Goal: Transaction & Acquisition: Purchase product/service

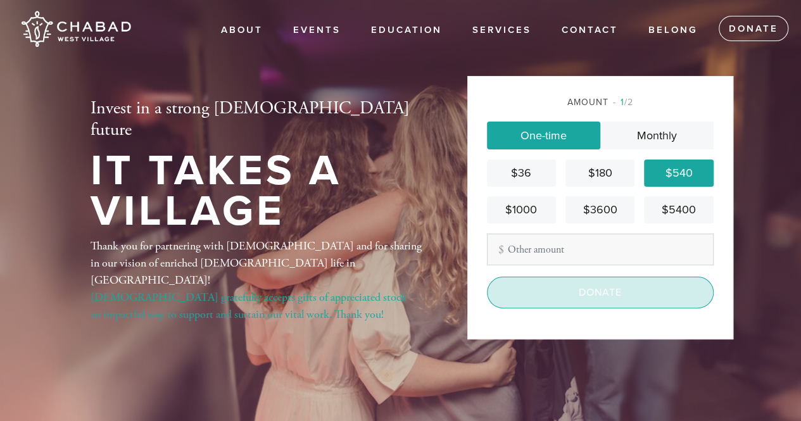
click at [638, 298] on input "Donate" at bounding box center [600, 293] width 227 height 32
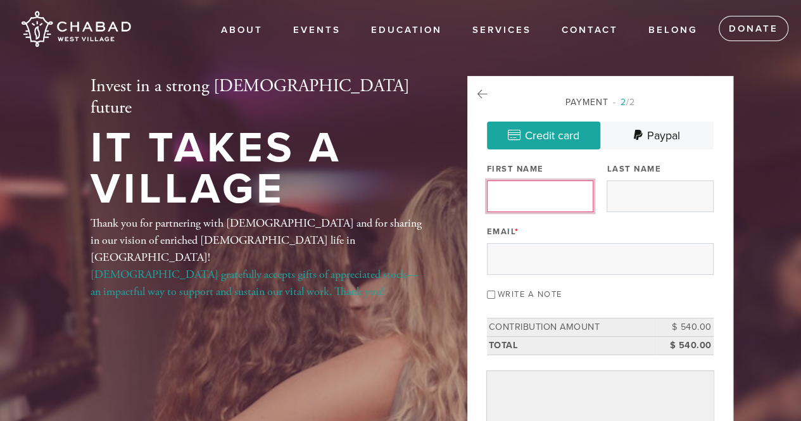
click at [546, 187] on input "First Name" at bounding box center [540, 196] width 106 height 32
type input "H"
type input "Jonathan"
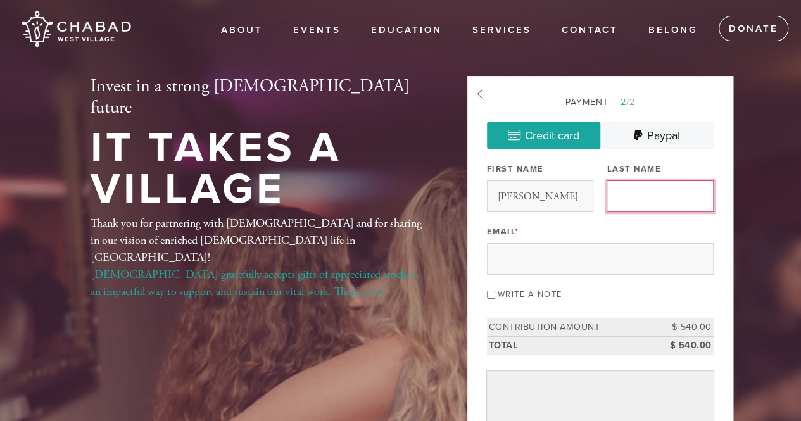
click at [669, 198] on input "Last Name" at bounding box center [660, 196] width 106 height 32
type input "Rubin"
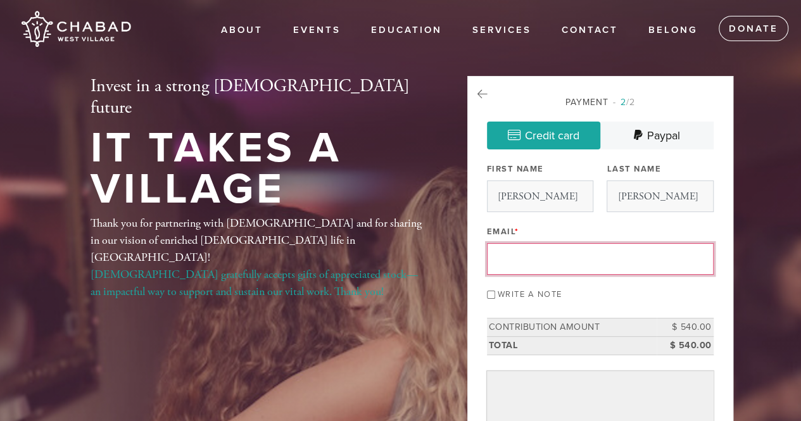
click at [538, 261] on input "Email *" at bounding box center [600, 259] width 227 height 32
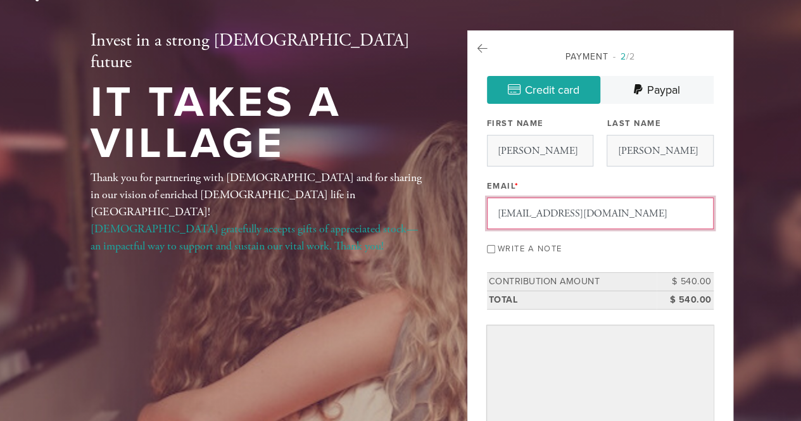
scroll to position [63, 0]
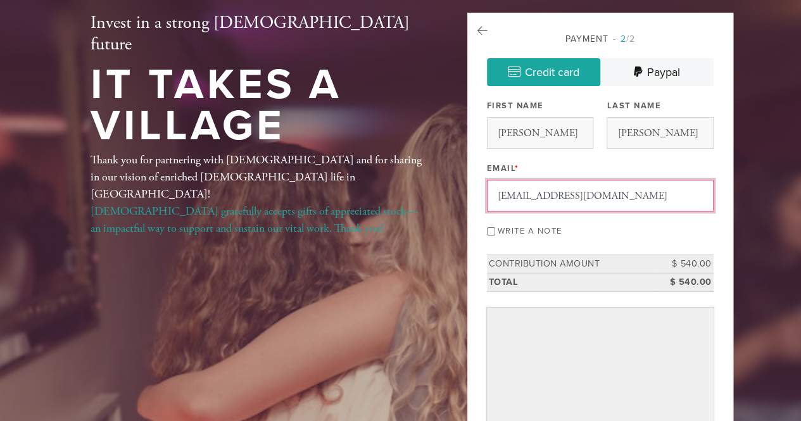
type input "jprubinesq@gmail.com"
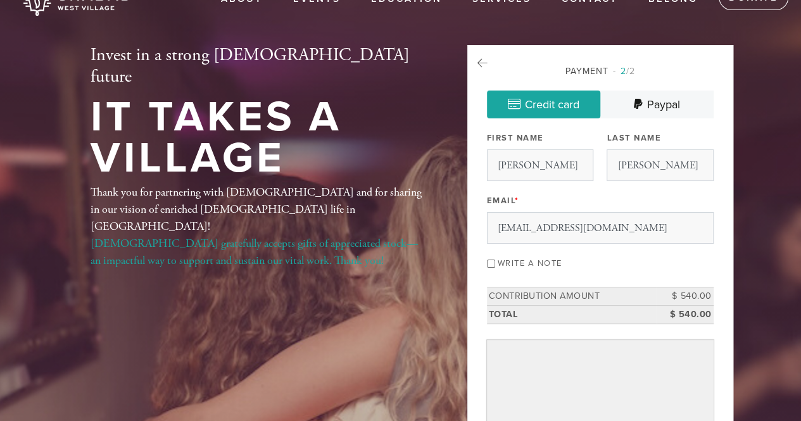
scroll to position [19, 0]
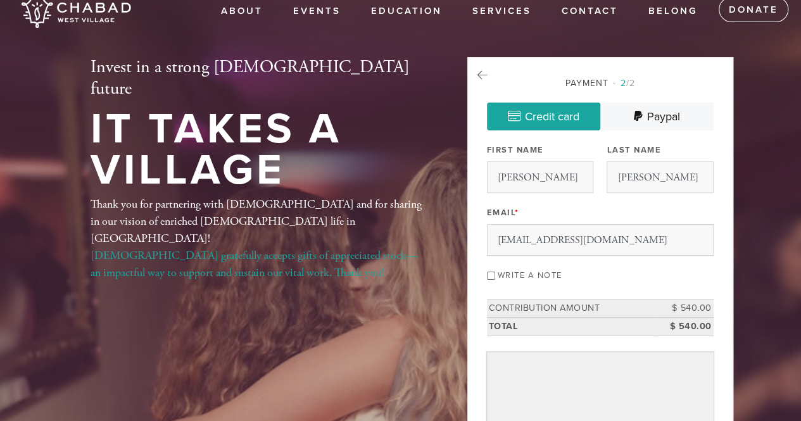
click at [489, 277] on input "Write a note" at bounding box center [491, 276] width 8 height 8
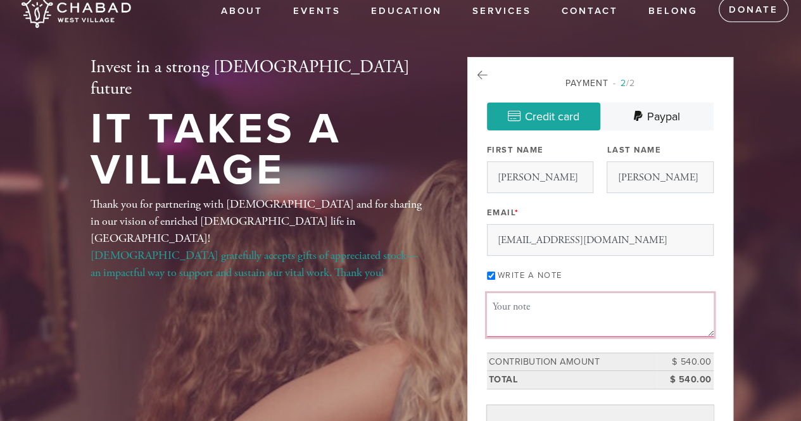
click at [544, 322] on textarea "Message or dedication" at bounding box center [600, 314] width 227 height 43
click at [494, 273] on input "Write a note" at bounding box center [491, 276] width 8 height 8
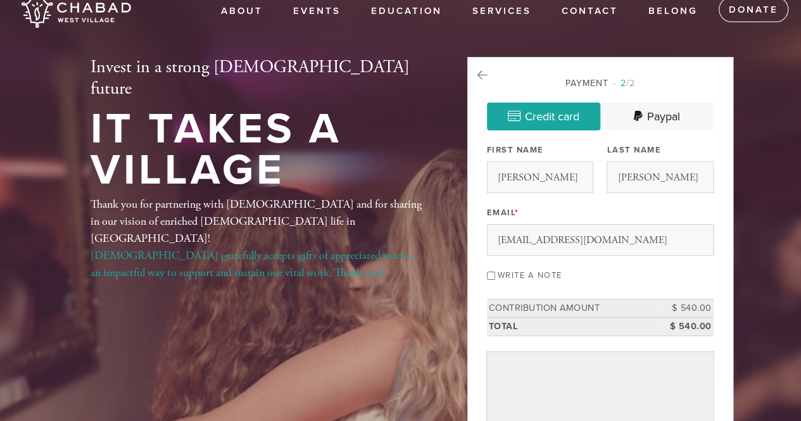
click at [491, 274] on input "Write a note" at bounding box center [491, 276] width 8 height 8
checkbox input "true"
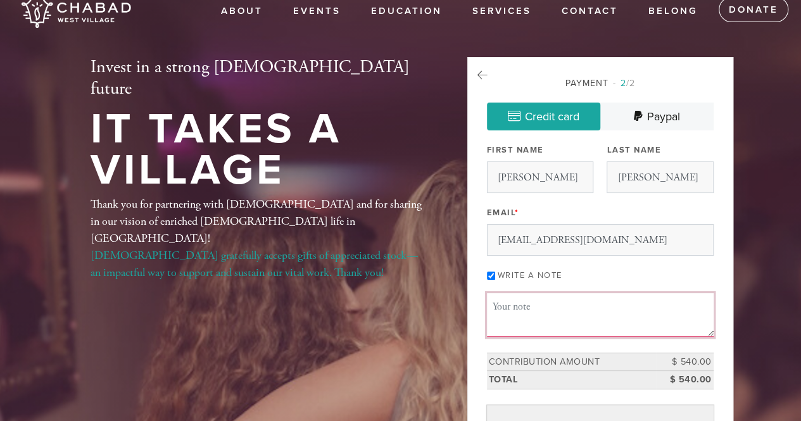
click at [517, 307] on textarea "Message or dedication" at bounding box center [600, 314] width 227 height 43
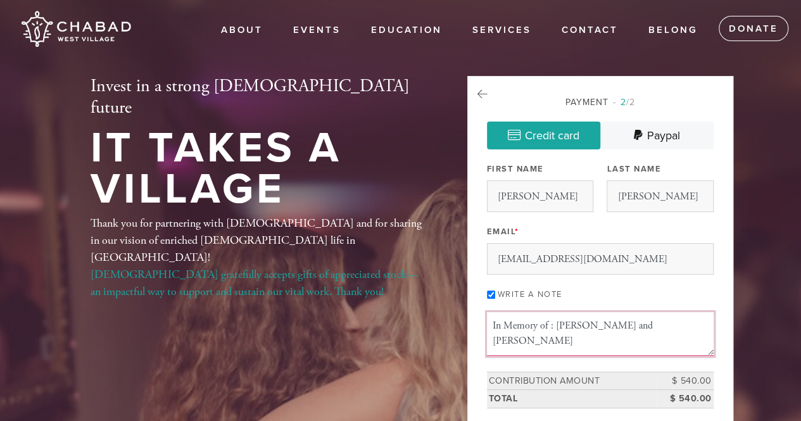
type textarea "In Memory of : Yakov ben Aharon and Aharon ben Avraham"
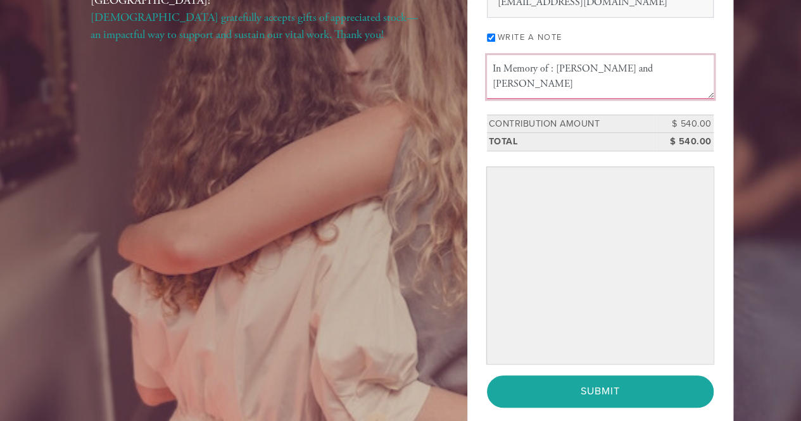
scroll to position [317, 0]
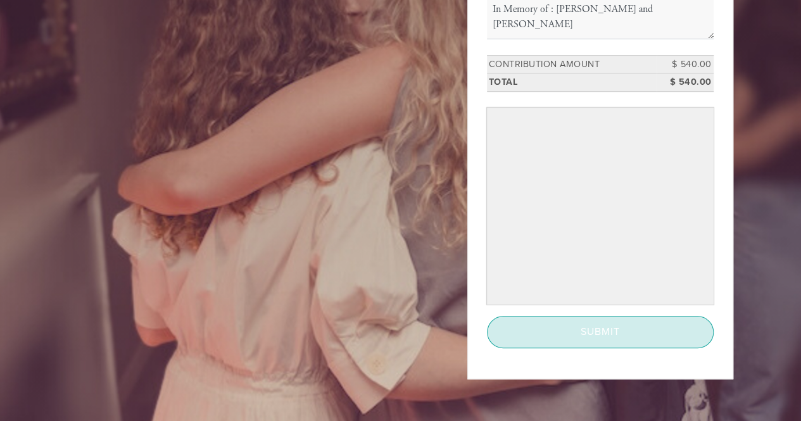
click at [651, 327] on input "Submit" at bounding box center [600, 332] width 227 height 32
click at [563, 329] on input "Submit" at bounding box center [600, 332] width 227 height 32
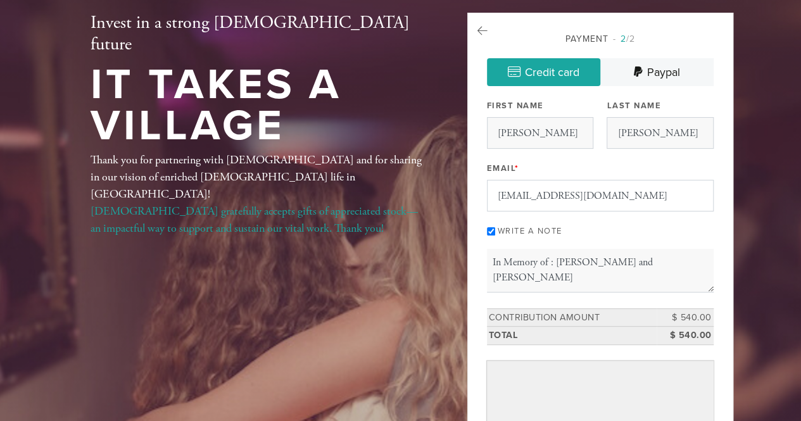
scroll to position [190, 0]
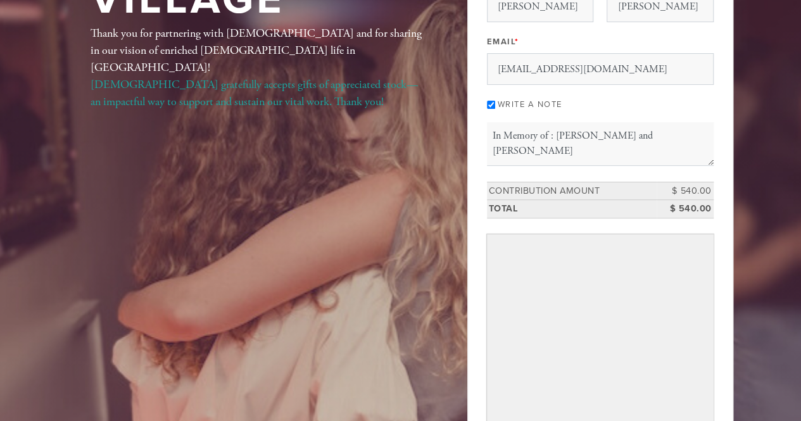
click at [485, 98] on div "Payment 2 /2 Credit card Paypal Payment Processor Pay Later Credit Card PayPal …" at bounding box center [600, 196] width 266 height 620
click at [493, 101] on input "Write a note" at bounding box center [491, 105] width 8 height 8
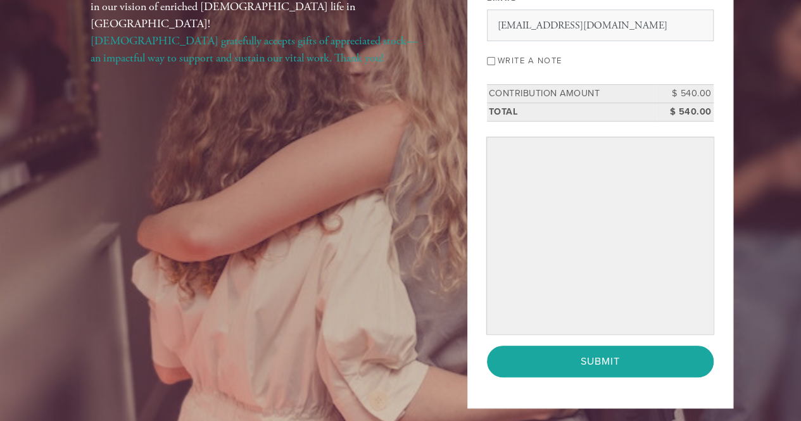
scroll to position [253, 0]
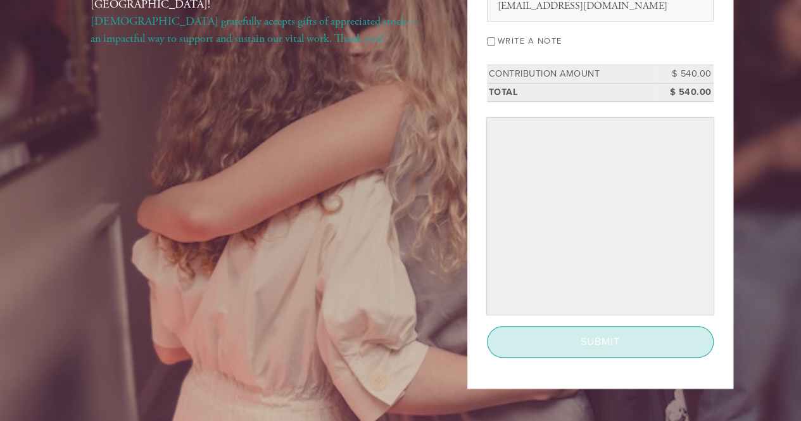
click at [544, 338] on input "Submit" at bounding box center [600, 342] width 227 height 32
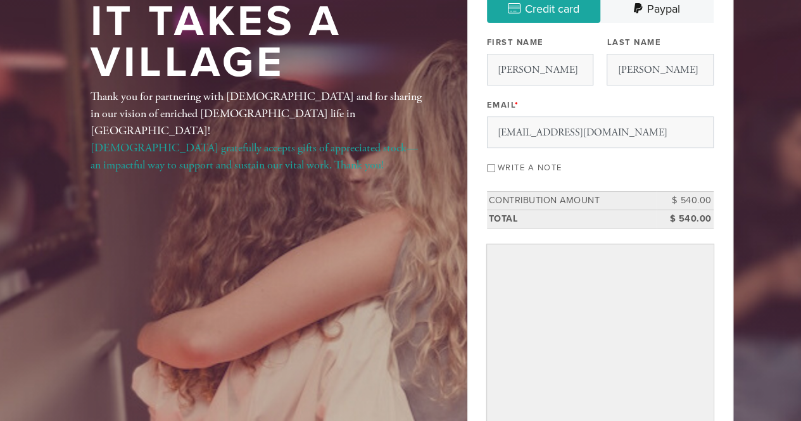
click at [493, 170] on div "Write a note" at bounding box center [600, 166] width 227 height 17
click at [493, 165] on input "Write a note" at bounding box center [491, 168] width 8 height 8
checkbox input "true"
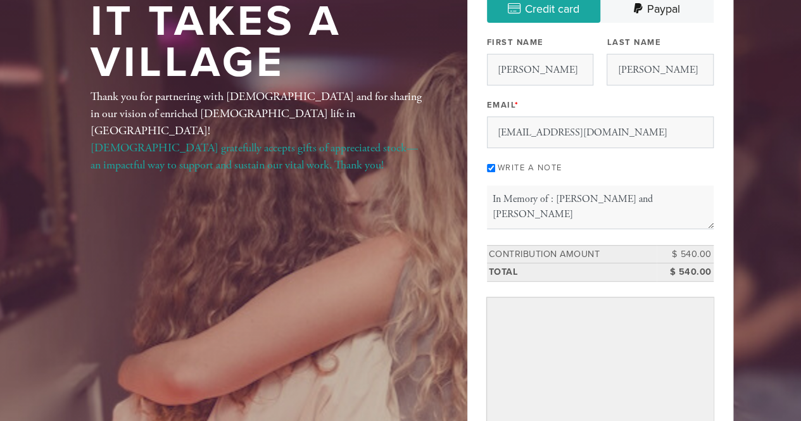
scroll to position [317, 0]
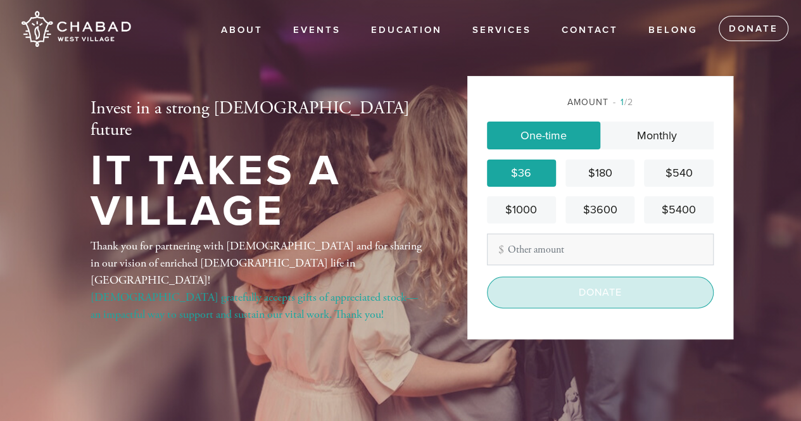
click at [589, 287] on input "Donate" at bounding box center [600, 293] width 227 height 32
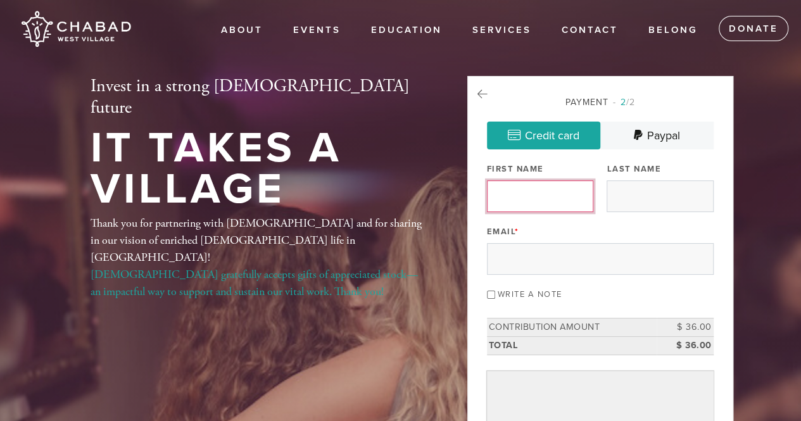
click at [553, 194] on input "First Name" at bounding box center [540, 196] width 106 height 32
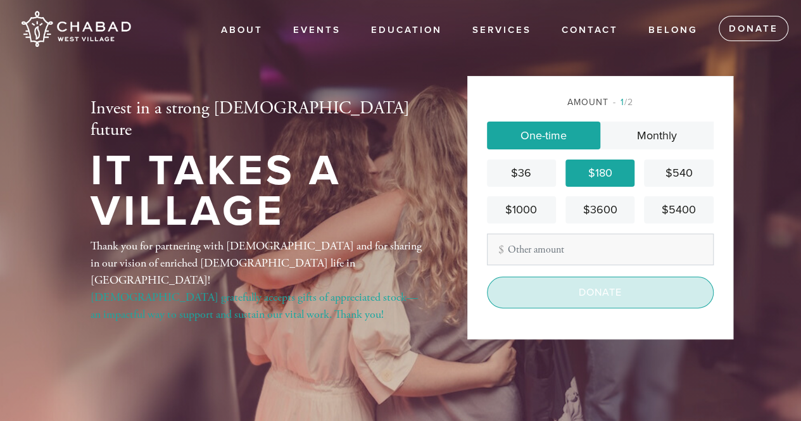
click at [589, 296] on input "Donate" at bounding box center [600, 293] width 227 height 32
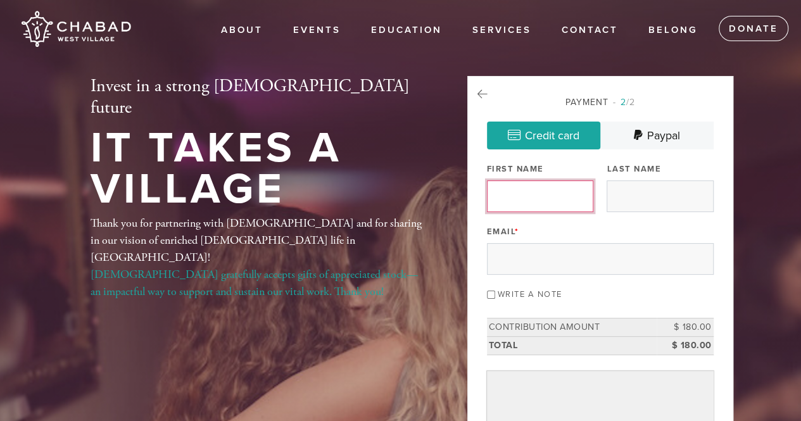
click at [548, 189] on input "First Name" at bounding box center [540, 196] width 106 height 32
type input "Jon"
click at [260, 26] on link "About" at bounding box center [241, 30] width 61 height 24
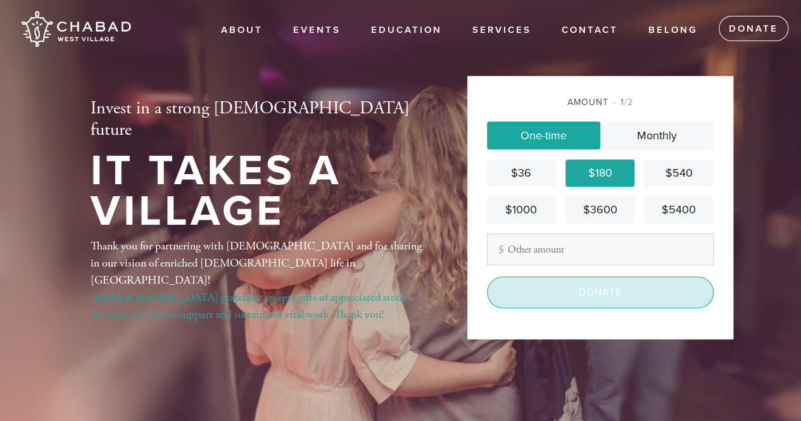
click at [601, 288] on input "Donate" at bounding box center [600, 293] width 227 height 32
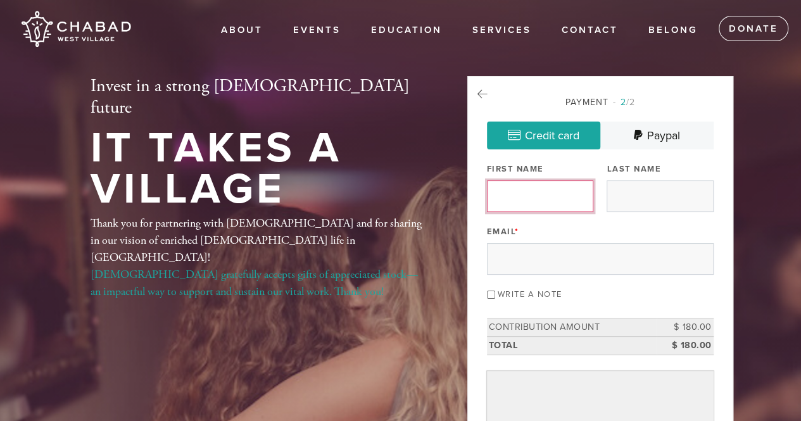
click at [559, 193] on input "First Name" at bounding box center [540, 196] width 106 height 32
type input "Jonathan"
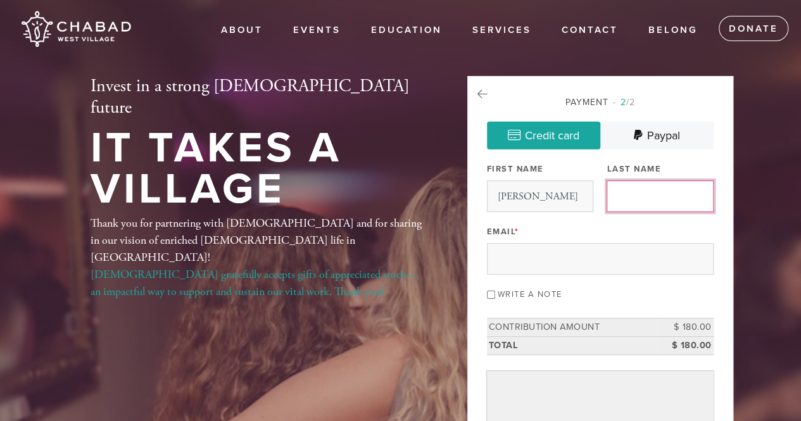
click at [684, 198] on input "Last Name" at bounding box center [660, 196] width 106 height 32
type input "rubin"
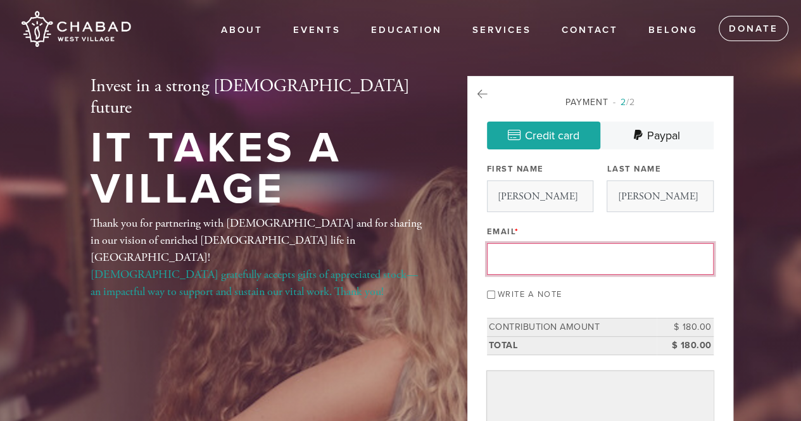
click at [608, 273] on input "Email *" at bounding box center [600, 259] width 227 height 32
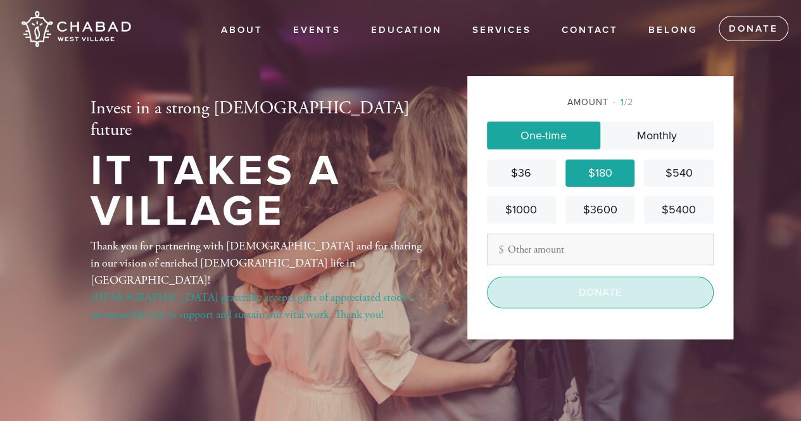
click at [619, 292] on input "Donate" at bounding box center [600, 293] width 227 height 32
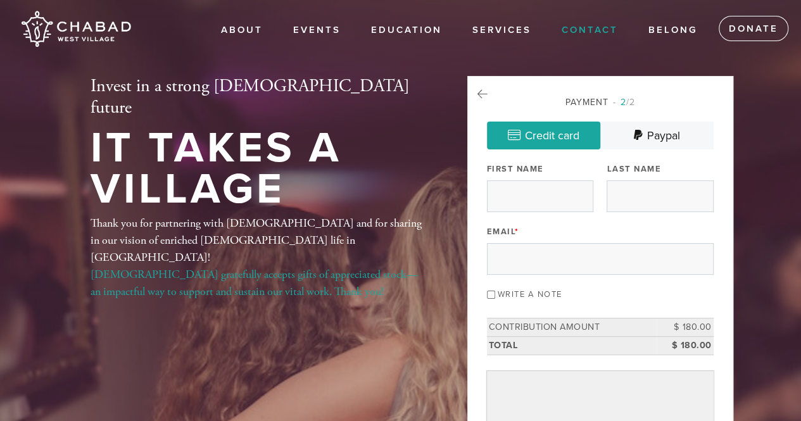
click at [614, 35] on link "Contact" at bounding box center [589, 30] width 75 height 24
